Goal: Task Accomplishment & Management: Complete application form

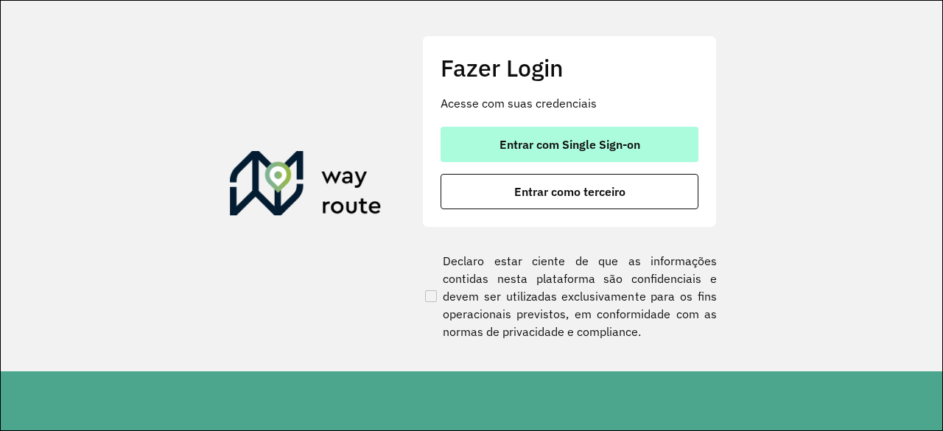
click at [585, 146] on span "Entrar com Single Sign-on" at bounding box center [569, 144] width 141 height 12
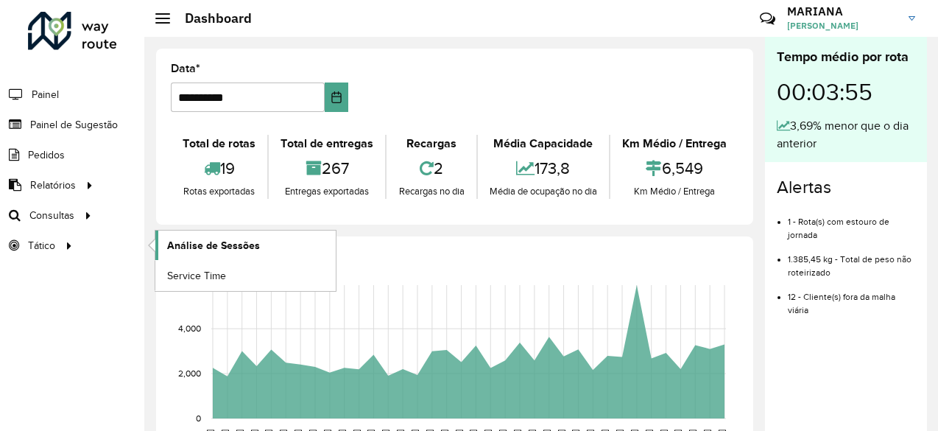
click at [186, 245] on span "Análise de Sessões" at bounding box center [213, 245] width 93 height 15
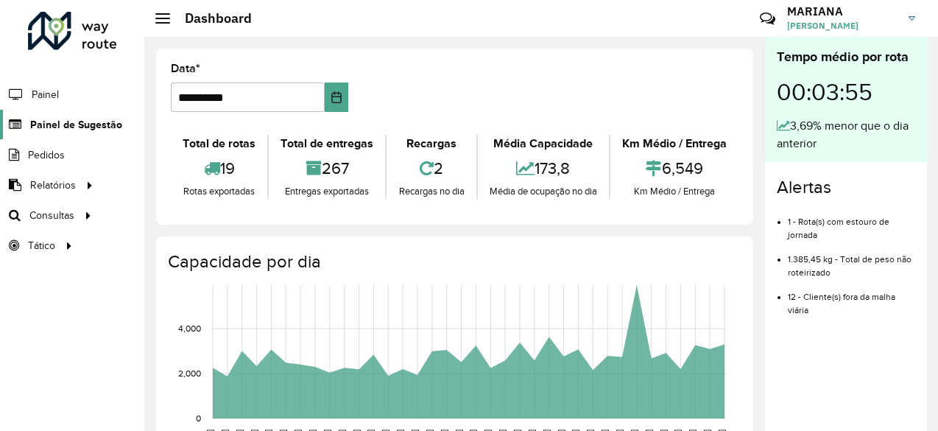
click at [55, 129] on span "Painel de Sugestão" at bounding box center [76, 124] width 92 height 15
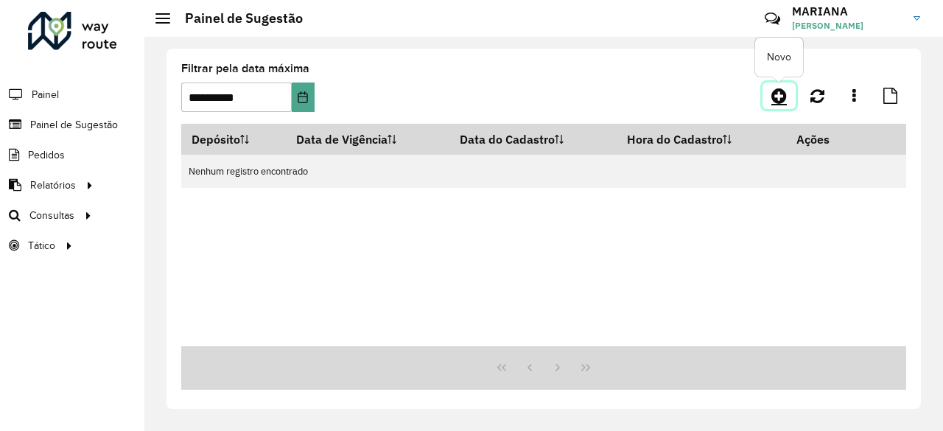
click at [774, 91] on icon at bounding box center [778, 96] width 15 height 18
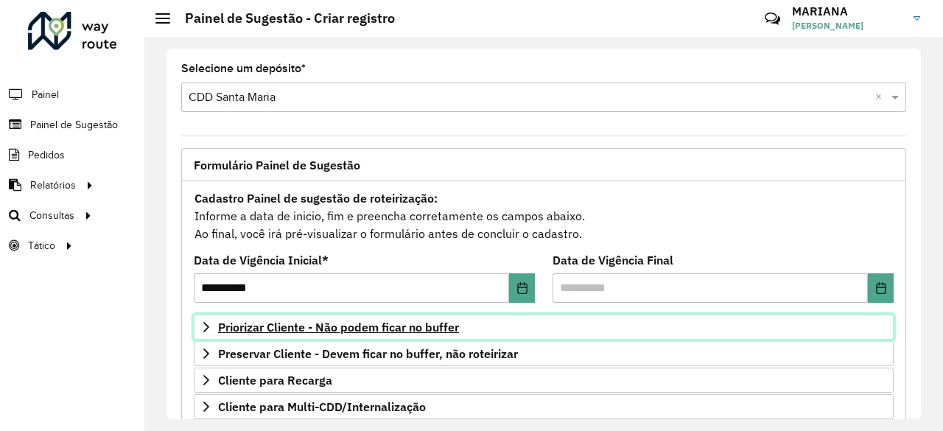
click at [430, 335] on link "Priorizar Cliente - Não podem ficar no buffer" at bounding box center [544, 326] width 700 height 25
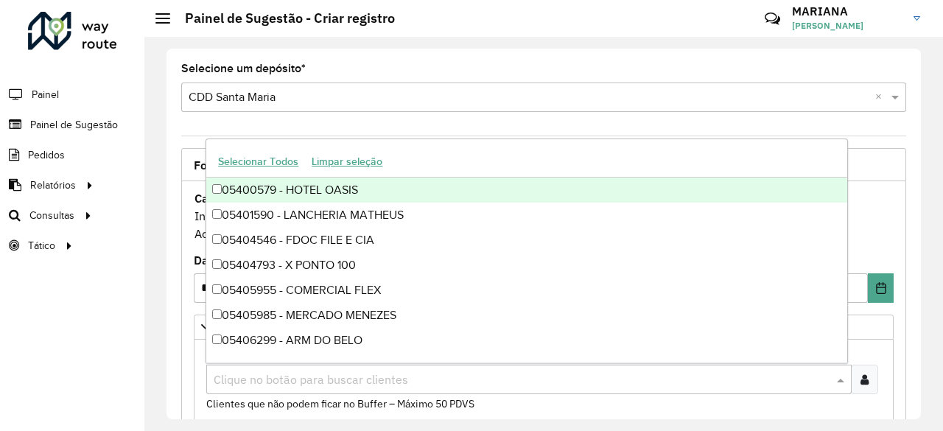
click at [711, 382] on input "text" at bounding box center [521, 380] width 623 height 18
paste input "*****"
type input "*****"
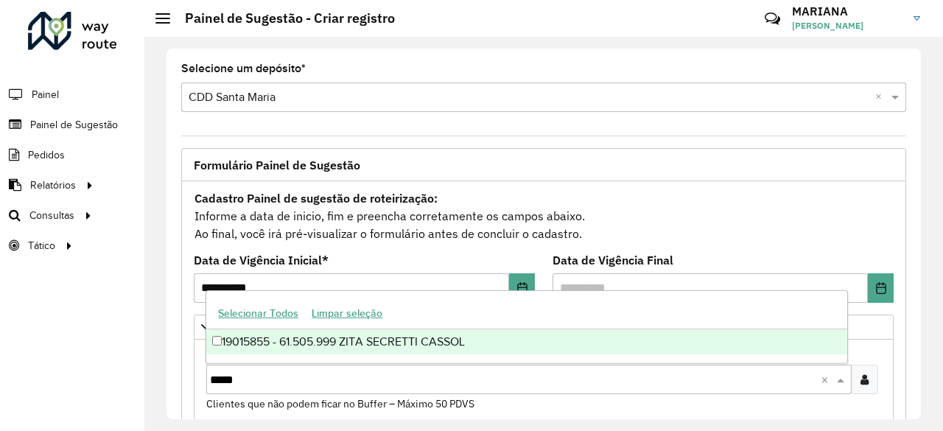
click at [541, 344] on div "19015855 - 61.505.999 ZITA SECRETTI CASSOL" at bounding box center [526, 341] width 640 height 25
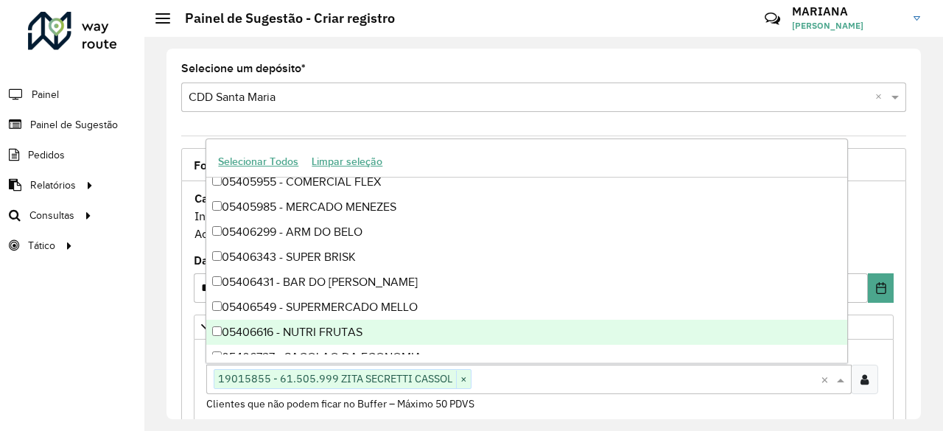
scroll to position [109, 0]
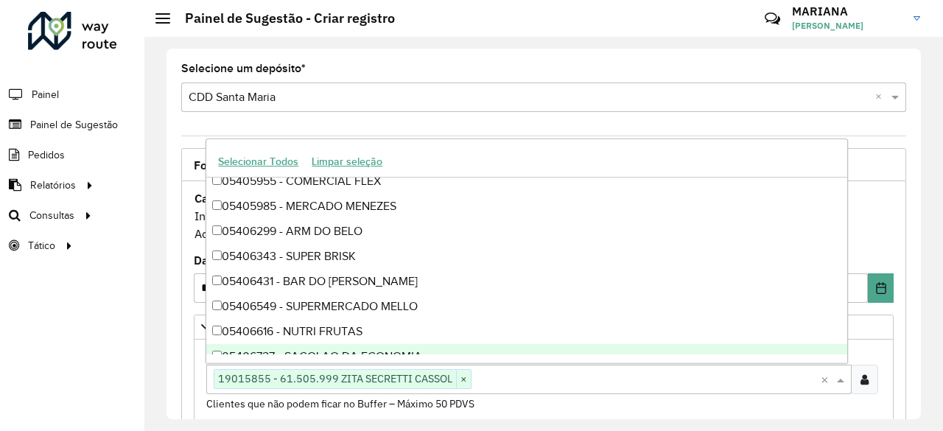
click at [563, 406] on div "Clientes Clique no botão para buscar clientes 19015855 - 61.505.999 [PERSON_NAM…" at bounding box center [543, 379] width 675 height 66
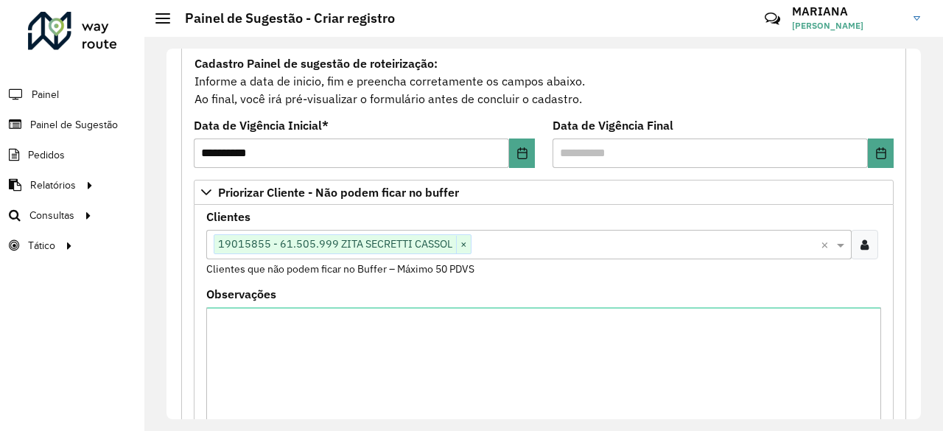
scroll to position [136, 0]
